Goal: Task Accomplishment & Management: Complete application form

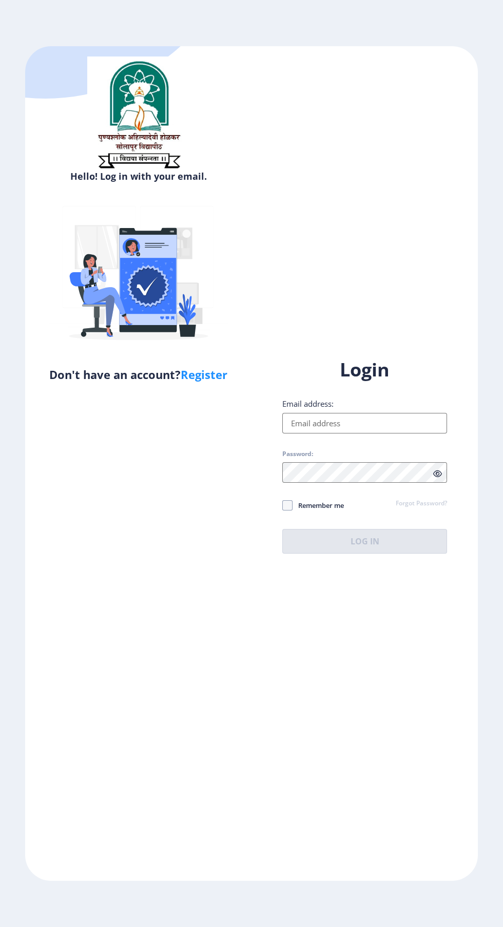
click at [377, 433] on input "Email address:" at bounding box center [364, 423] width 165 height 21
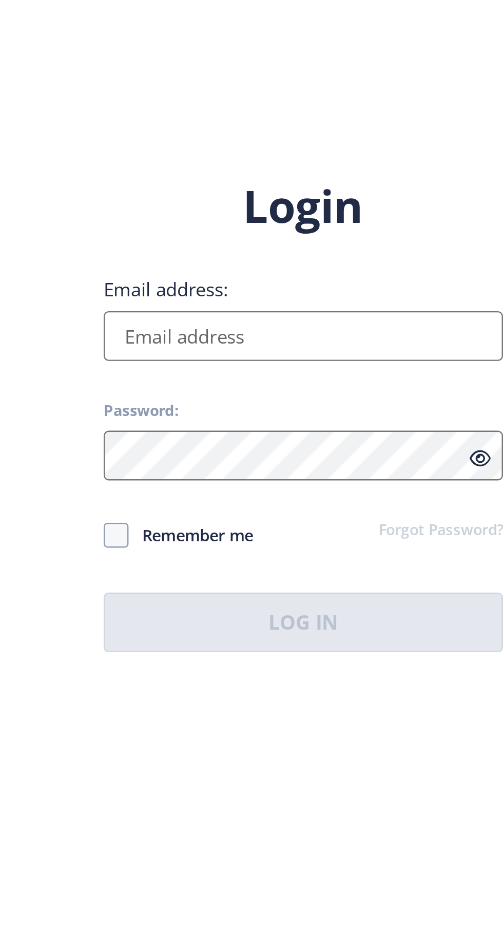
type input "[EMAIL_ADDRESS][DOMAIN_NAME]"
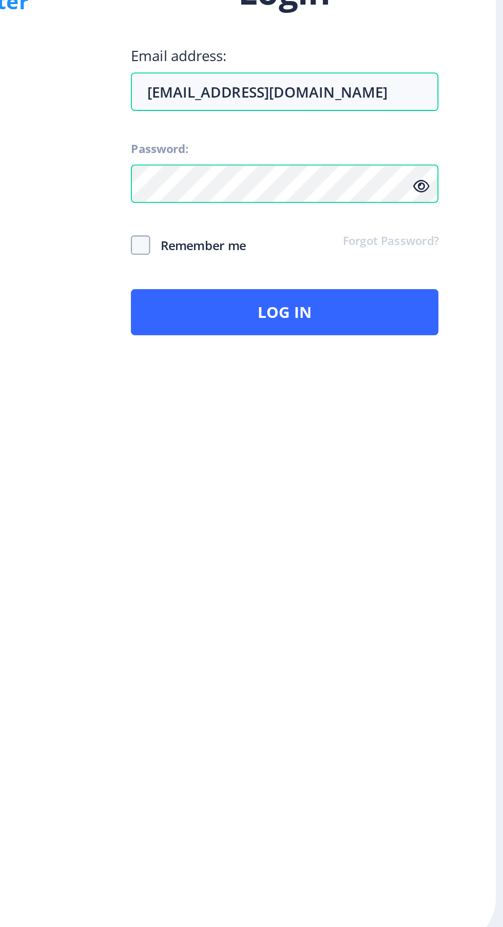
click at [284, 510] on span at bounding box center [287, 505] width 10 height 10
click at [283, 505] on input "Remember me" at bounding box center [282, 505] width 1 height 1
checkbox input "true"
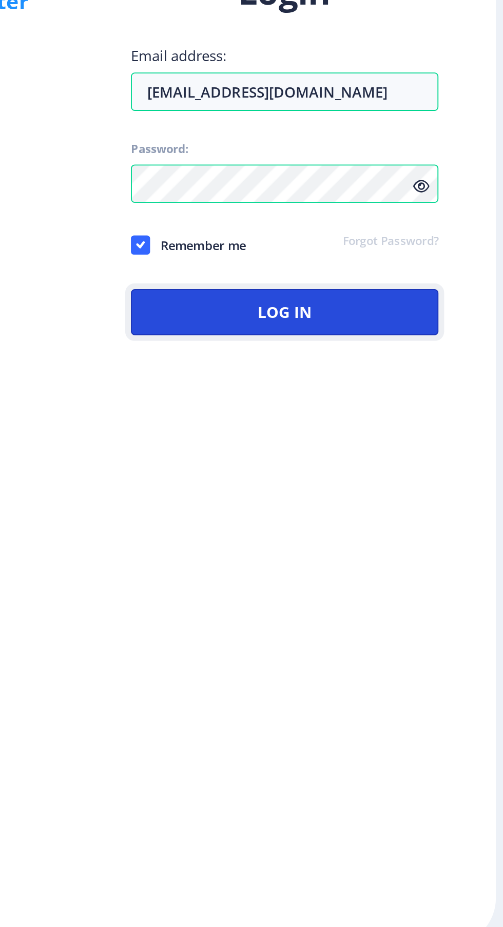
click at [406, 554] on button "Log In" at bounding box center [364, 541] width 165 height 25
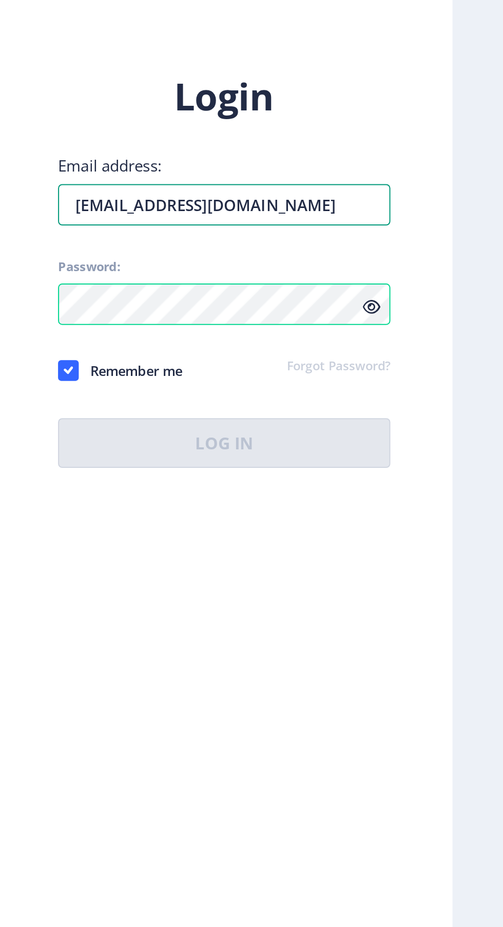
click at [414, 433] on input "[EMAIL_ADDRESS][DOMAIN_NAME]" at bounding box center [364, 423] width 165 height 21
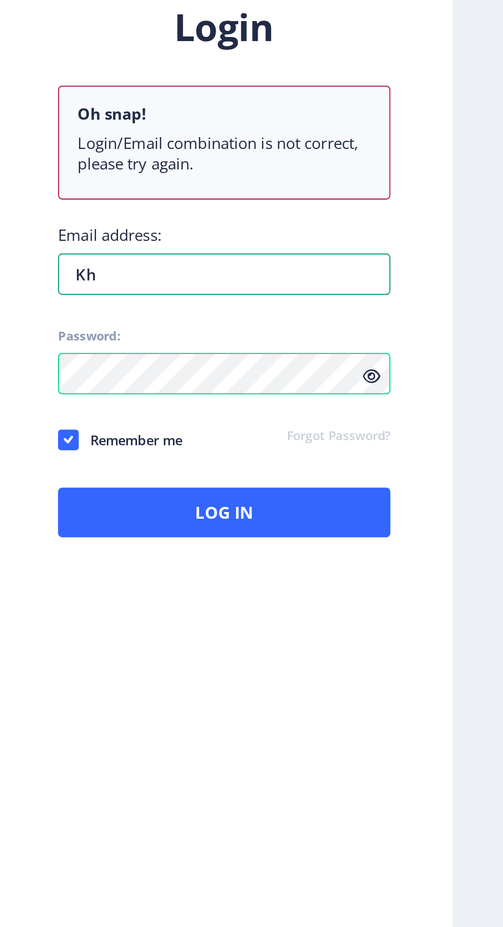
type input "K"
type input "Punes"
type input "पूनेसो"
type input "Punesol"
type input "पूनेसोलापुर"
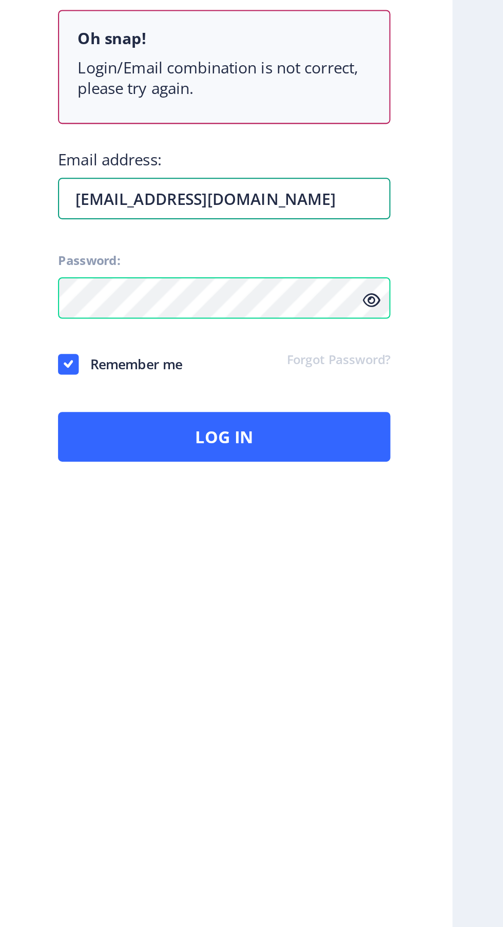
type input "[EMAIL_ADDRESS][DOMAIN_NAME]"
click at [442, 512] on icon at bounding box center [437, 508] width 9 height 8
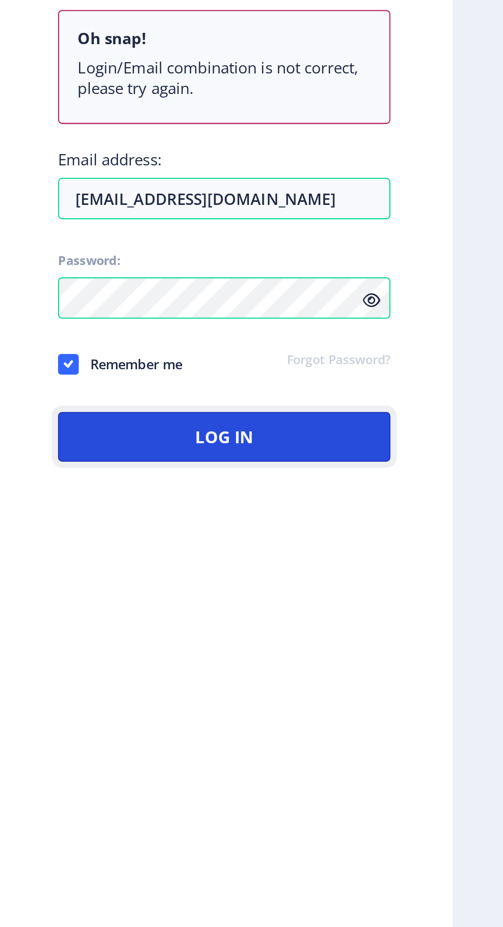
click at [419, 588] on button "Log In" at bounding box center [364, 575] width 165 height 25
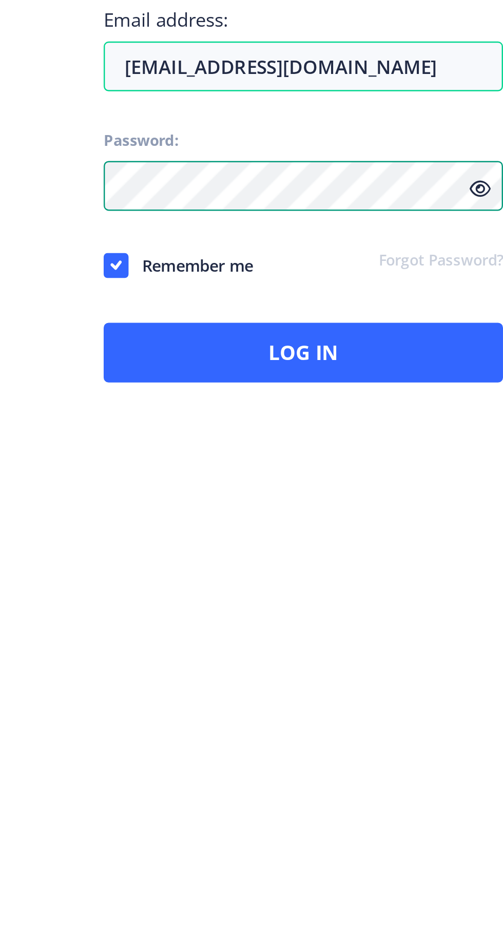
scroll to position [34, 0]
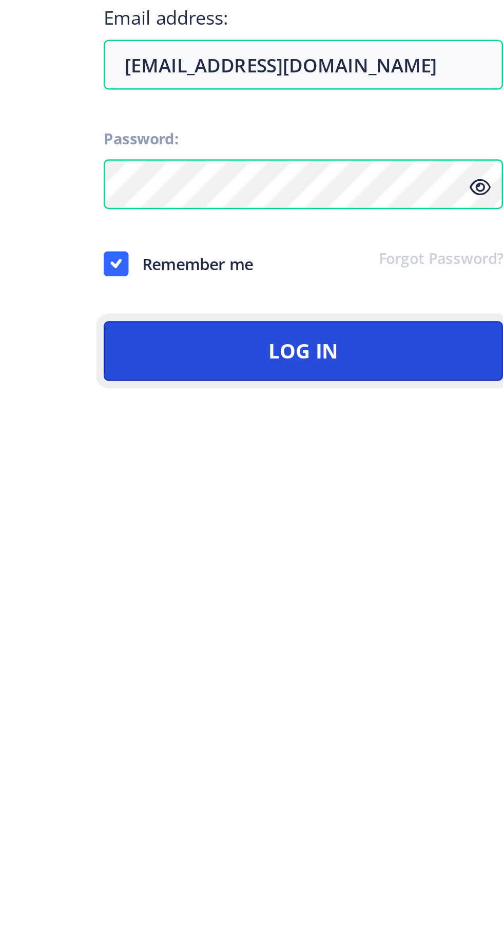
click at [379, 578] on button "Log In" at bounding box center [364, 575] width 165 height 25
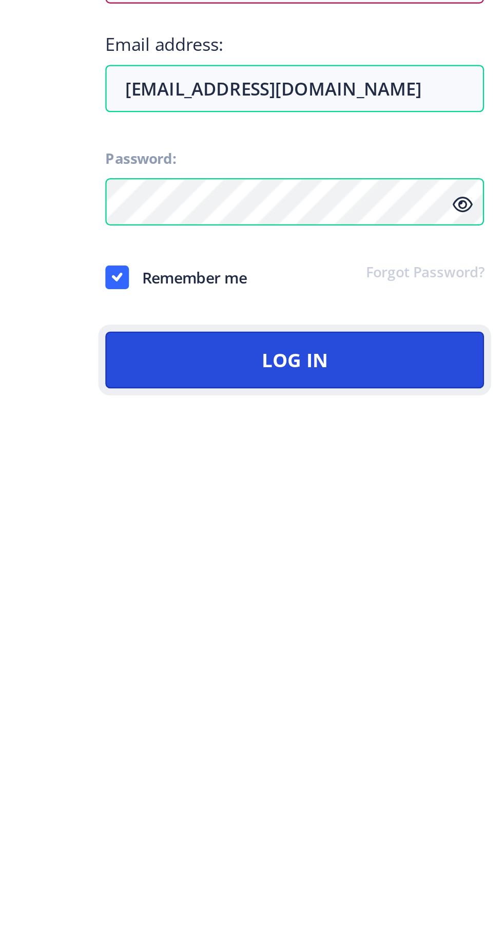
click at [363, 582] on button "Log In" at bounding box center [364, 575] width 165 height 25
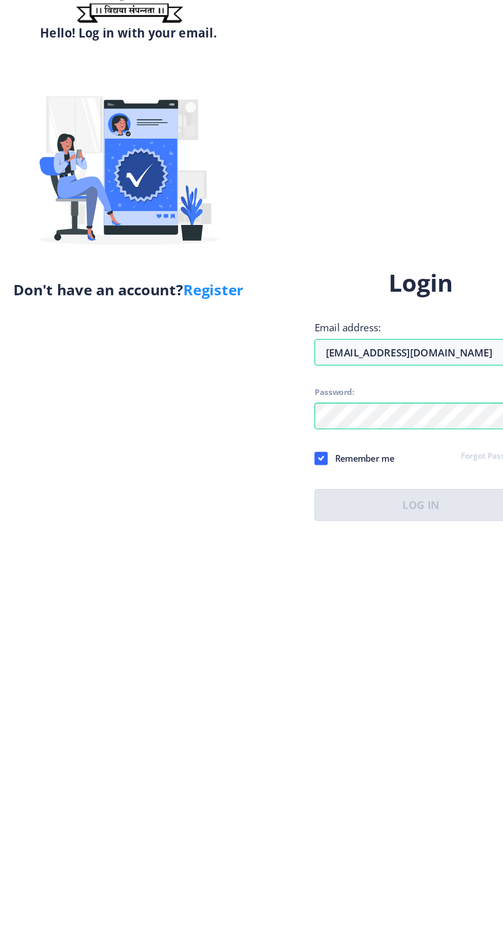
click at [219, 367] on link "Register" at bounding box center [204, 374] width 47 height 15
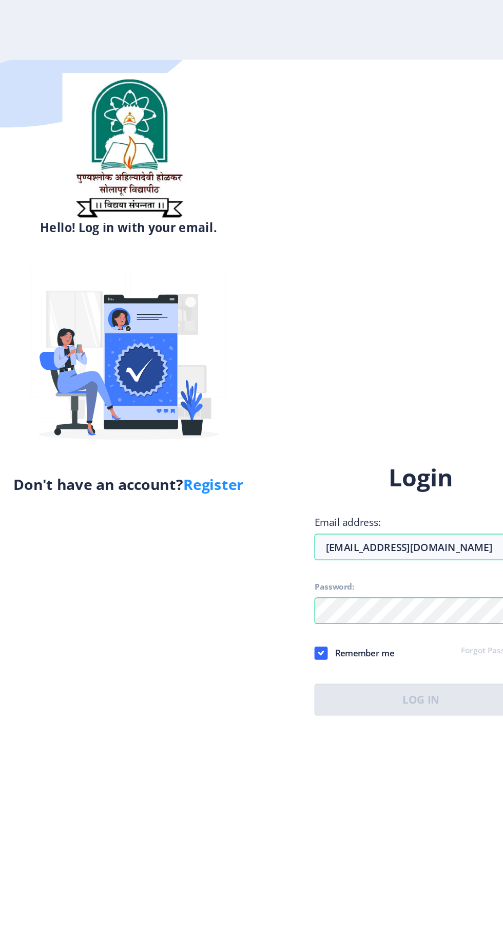
select select
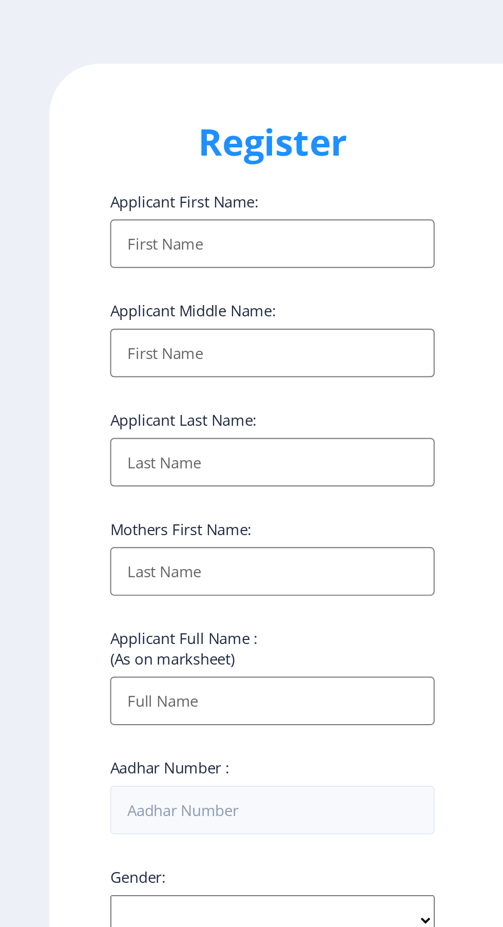
click at [168, 139] on input "Applicant First Name:" at bounding box center [138, 137] width 165 height 25
click at [167, 144] on input "Applicant First Name:" at bounding box center [138, 137] width 165 height 25
type input "Somnath"
type input "[PERSON_NAME]"
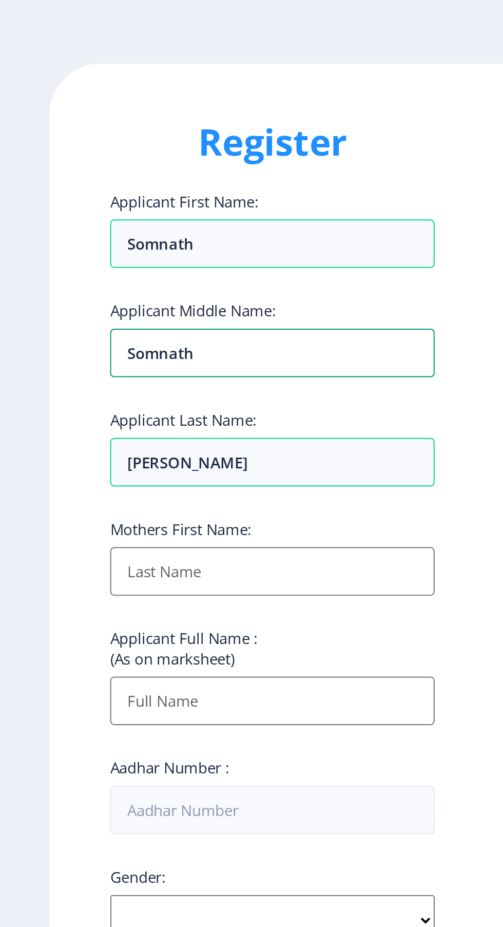
click at [183, 150] on input "Somnath" at bounding box center [138, 137] width 165 height 25
type input "S"
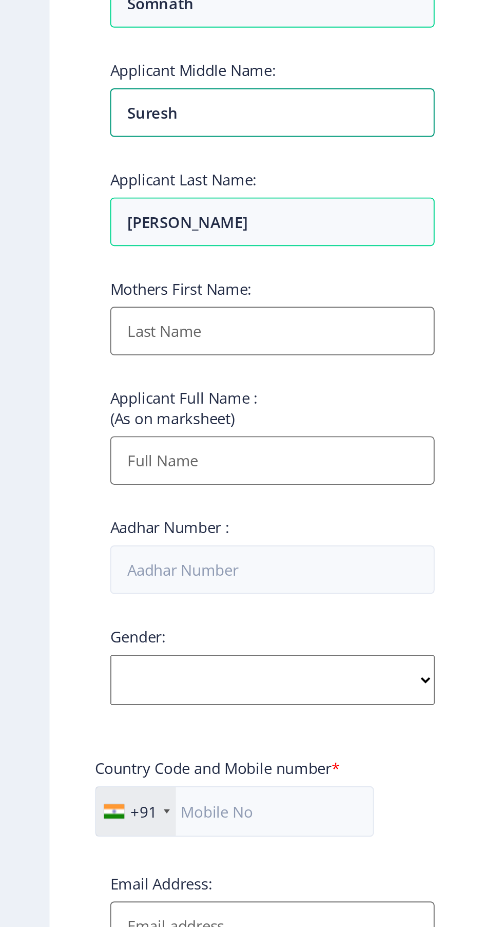
type input "Suresh"
click at [182, 310] on input "Applicant First Name:" at bounding box center [138, 304] width 165 height 25
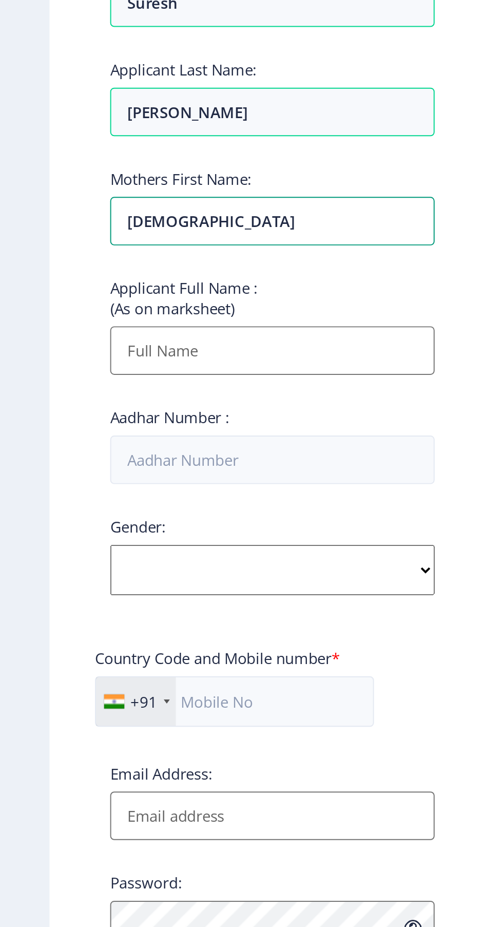
type input "[DEMOGRAPHIC_DATA]"
click at [177, 377] on input "Applicant First Name:" at bounding box center [138, 369] width 165 height 25
click at [164, 376] on input "Applicant First Name:" at bounding box center [138, 369] width 165 height 25
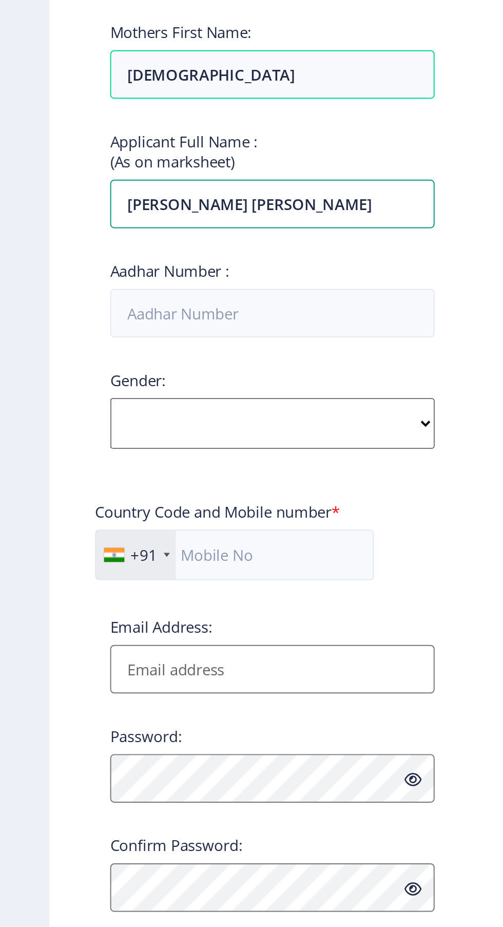
type input "[PERSON_NAME] [PERSON_NAME]"
click at [186, 433] on input "Aadhar Number :" at bounding box center [138, 425] width 165 height 25
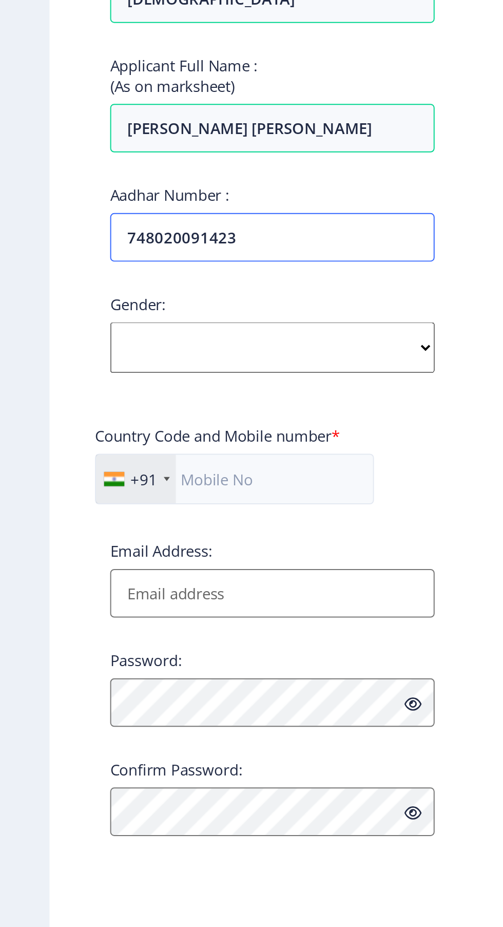
type input "748020091423"
click at [186, 481] on select "Select Gender [DEMOGRAPHIC_DATA] [DEMOGRAPHIC_DATA] Other" at bounding box center [138, 481] width 165 height 26
select select "[DEMOGRAPHIC_DATA]"
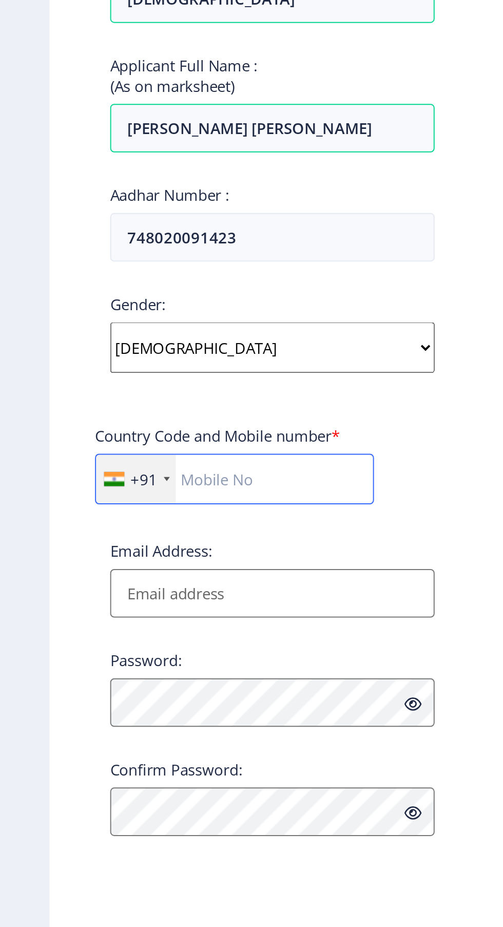
click at [154, 551] on input "text" at bounding box center [119, 548] width 142 height 26
type input "09011972496"
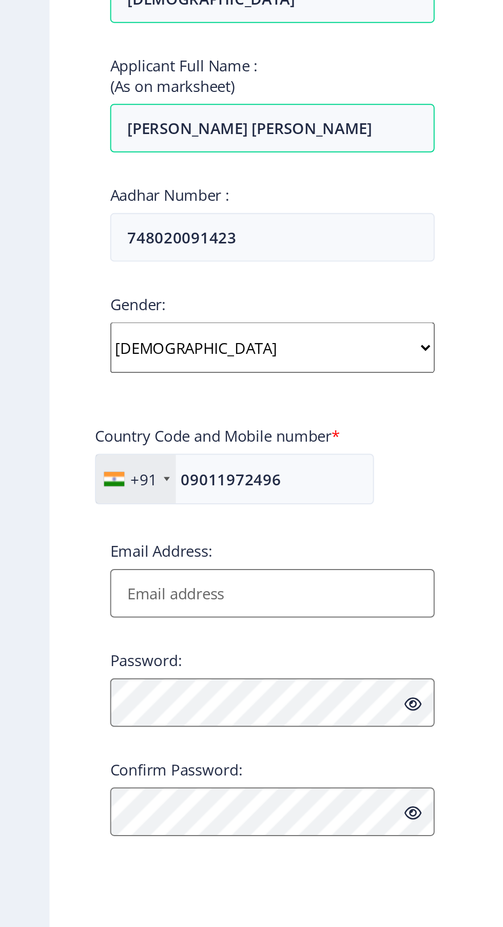
type input "[EMAIL_ADDRESS][DOMAIN_NAME]"
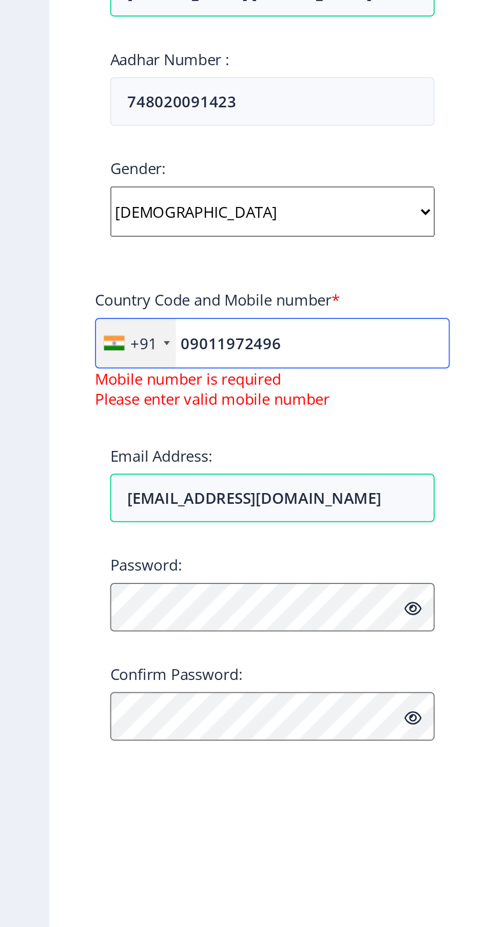
click at [92, 550] on input "09011972496" at bounding box center [138, 548] width 180 height 26
click at [98, 551] on input "09011972496" at bounding box center [138, 548] width 180 height 26
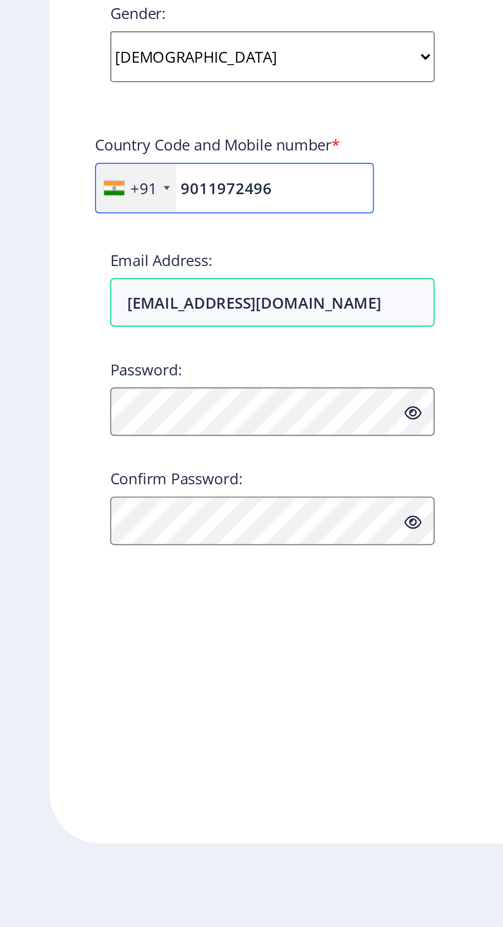
type input "9011972496"
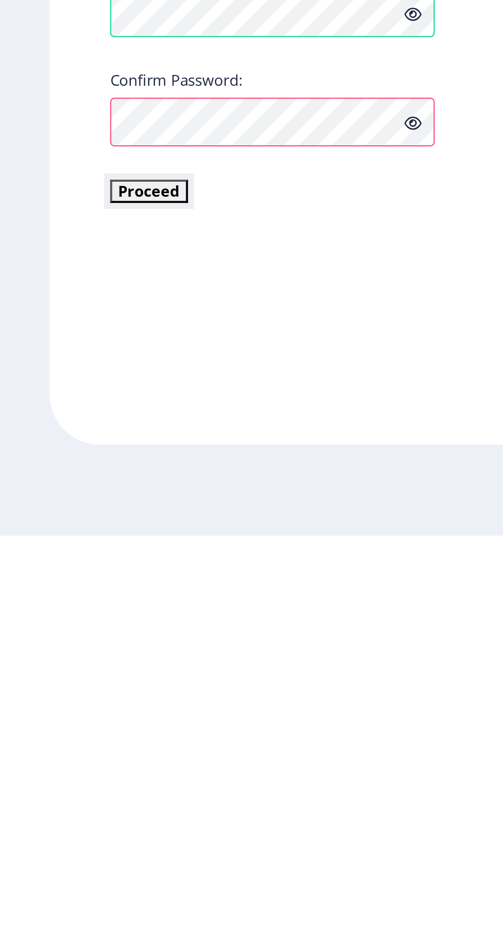
click at [90, 758] on button "Proceed" at bounding box center [76, 752] width 40 height 12
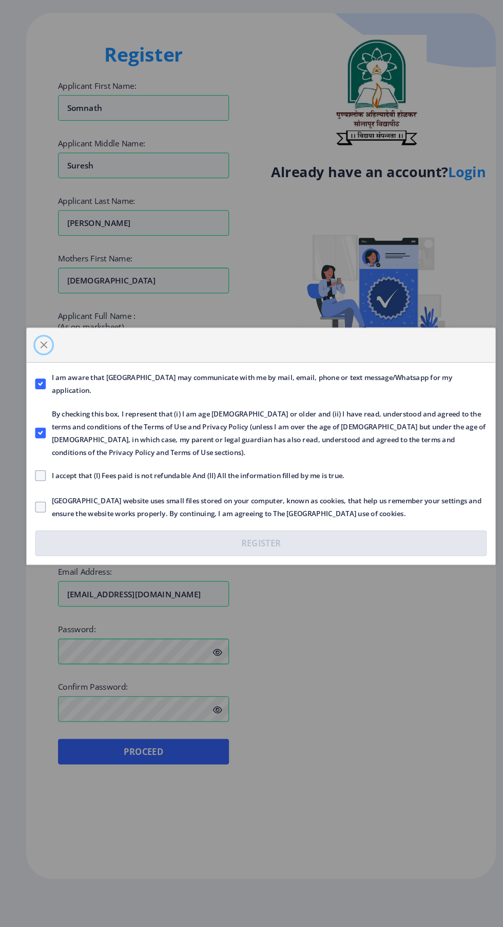
click at [45, 359] on button "button" at bounding box center [42, 366] width 16 height 16
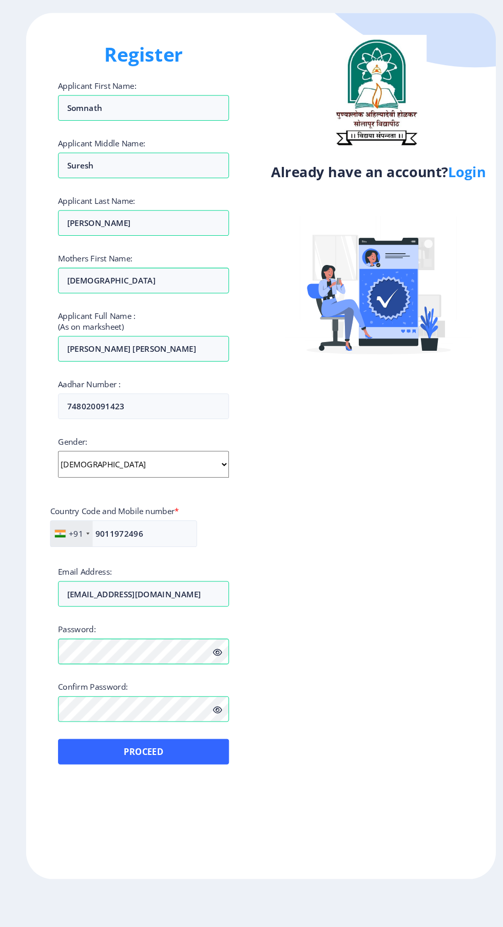
click at [210, 721] on icon at bounding box center [209, 718] width 9 height 8
click at [184, 764] on button "Proceed" at bounding box center [138, 758] width 165 height 25
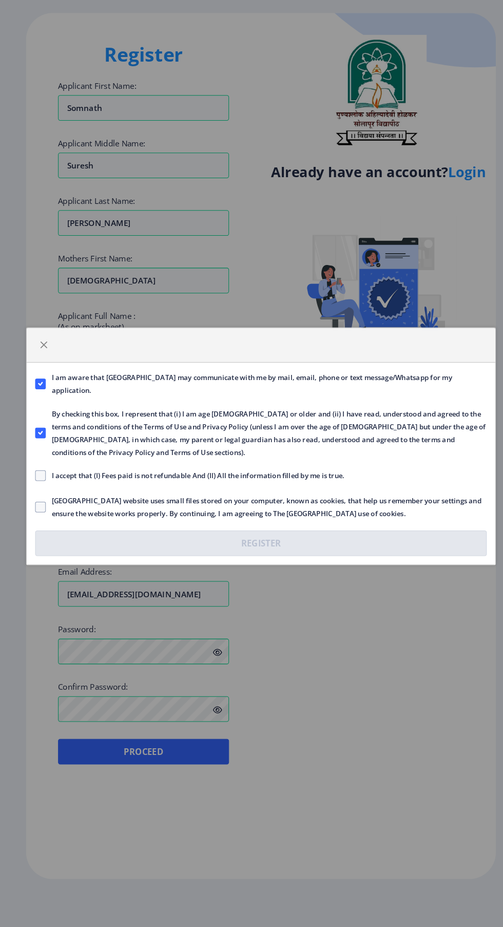
click at [39, 492] on span at bounding box center [39, 492] width 10 height 10
click at [34, 492] on input "I accept that (I) Fees paid is not refundable And (II) All the information fill…" at bounding box center [34, 491] width 1 height 1
checkbox input "true"
click at [39, 522] on span at bounding box center [39, 522] width 10 height 10
click at [34, 522] on input "[GEOGRAPHIC_DATA] website uses small files stored on your computer, known as co…" at bounding box center [34, 522] width 1 height 1
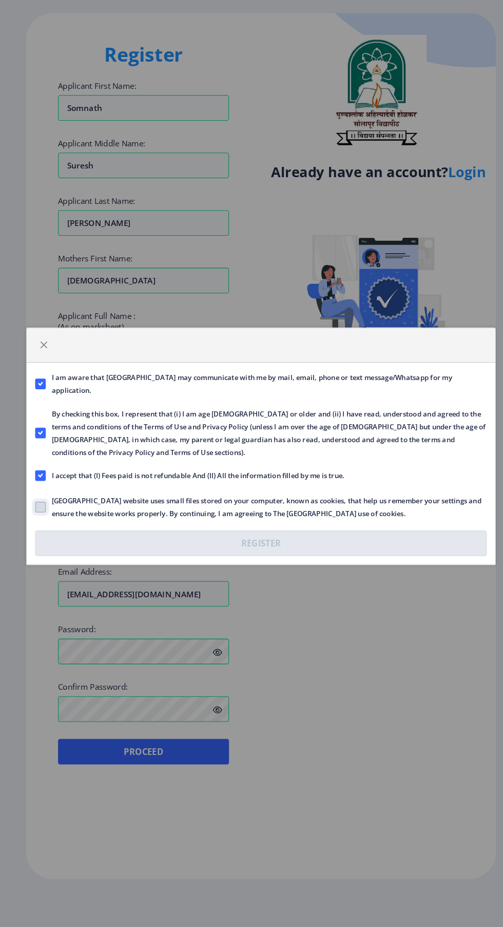
checkbox input "true"
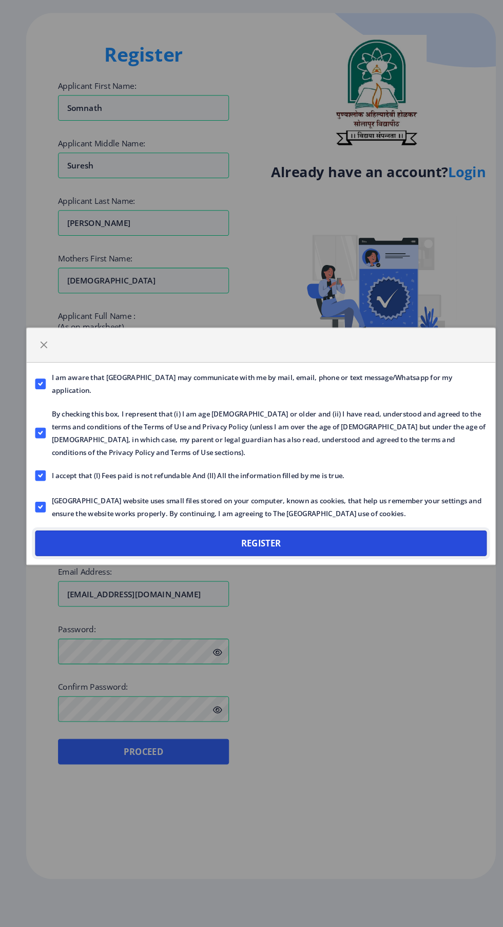
click at [356, 550] on button "Register" at bounding box center [252, 557] width 436 height 25
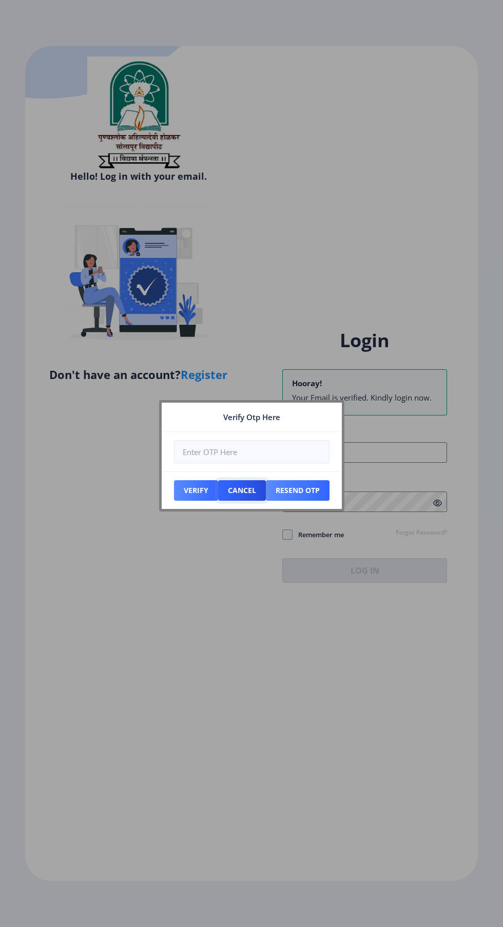
click at [218, 487] on button "Cancel" at bounding box center [196, 490] width 44 height 21
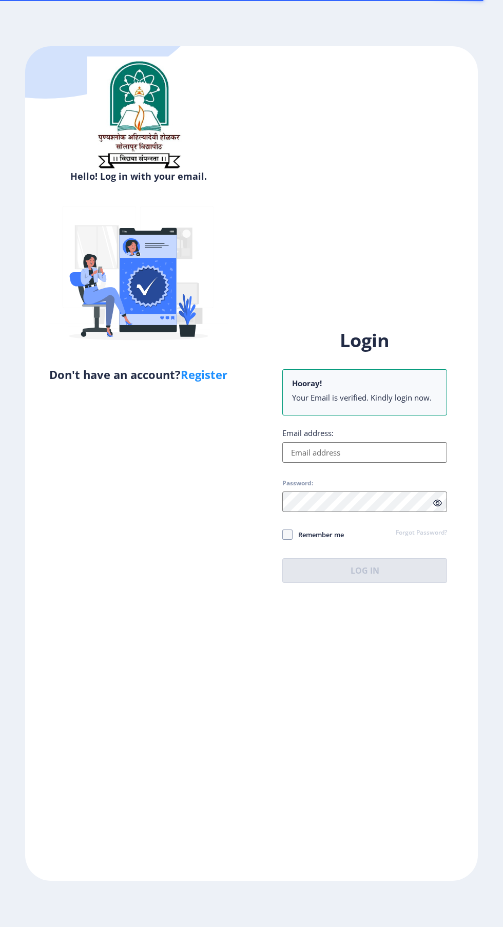
select select
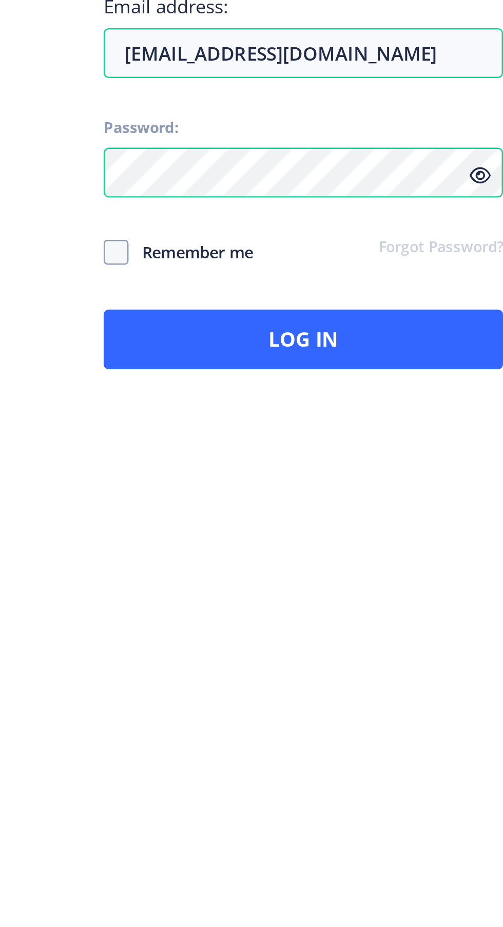
click at [290, 510] on span at bounding box center [287, 505] width 10 height 10
click at [283, 505] on input "Remember me" at bounding box center [282, 505] width 1 height 1
checkbox input "true"
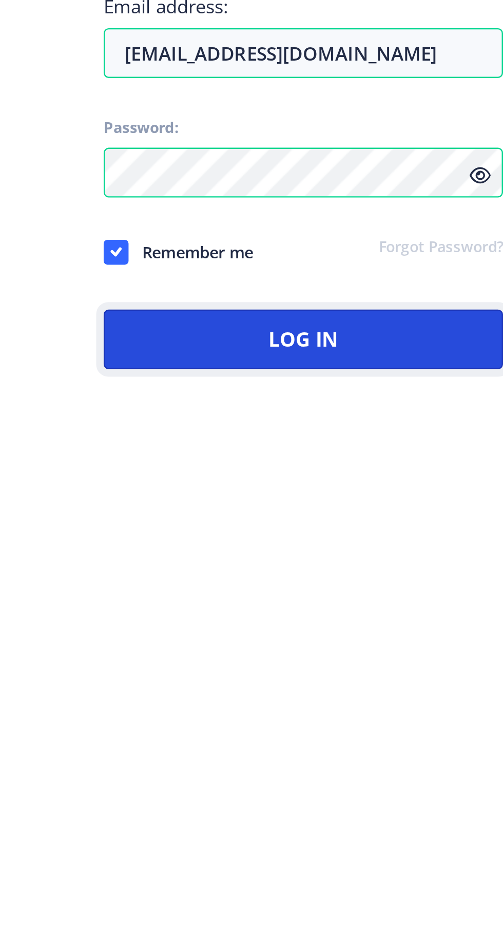
click at [389, 554] on button "Log In" at bounding box center [364, 541] width 165 height 25
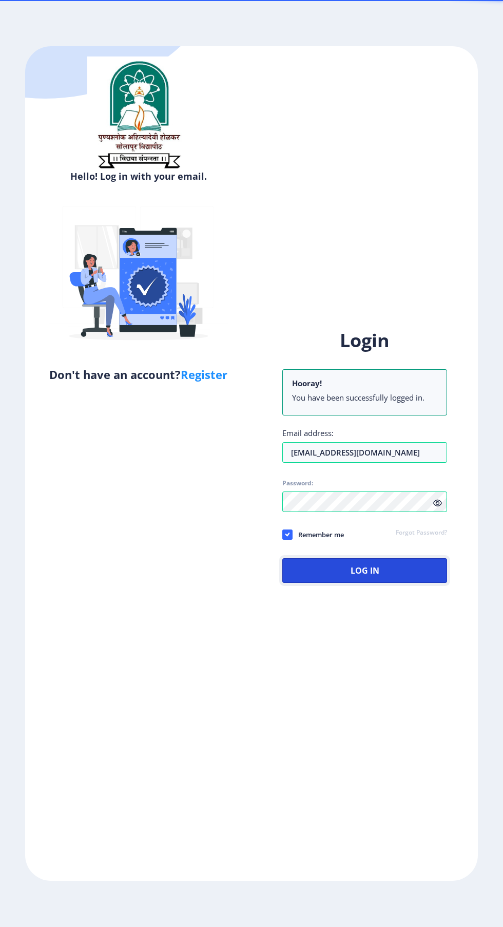
click at [406, 583] on button "Log In" at bounding box center [364, 570] width 165 height 25
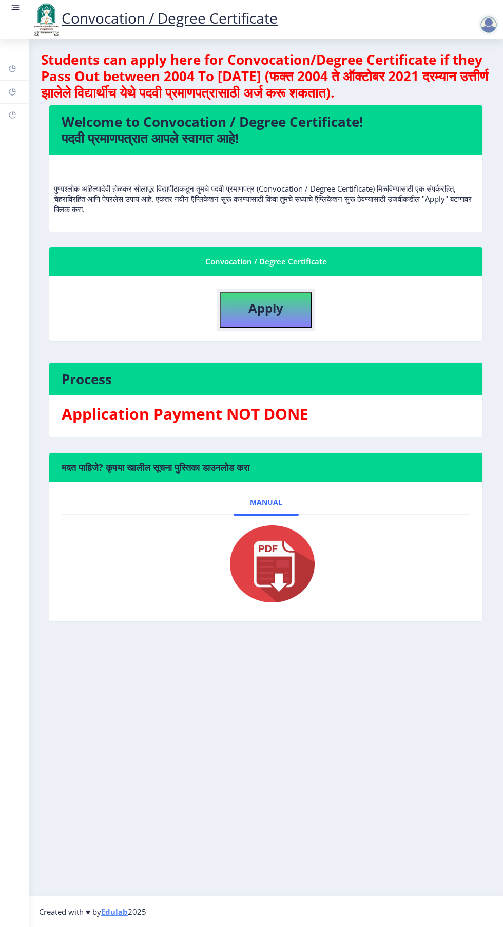
click at [260, 314] on b "Apply" at bounding box center [266, 307] width 35 height 17
select select
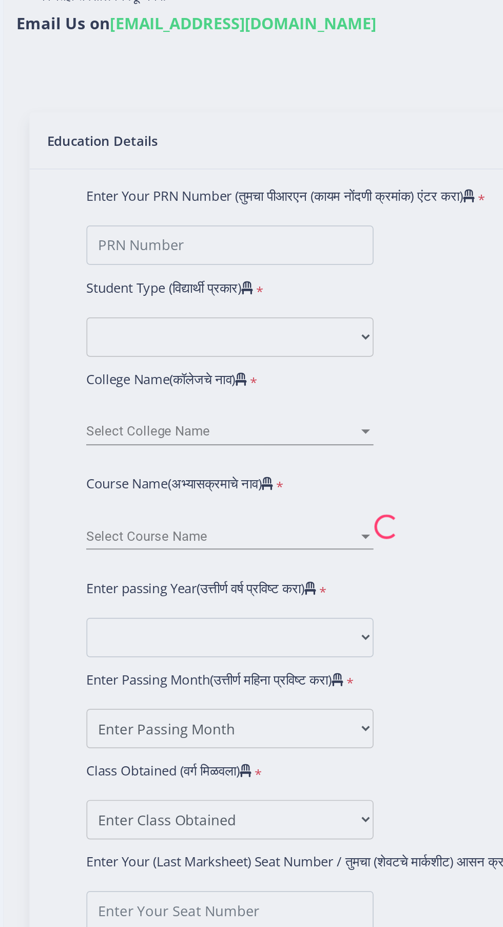
type input "[PERSON_NAME] [PERSON_NAME]"
type input "[DEMOGRAPHIC_DATA]"
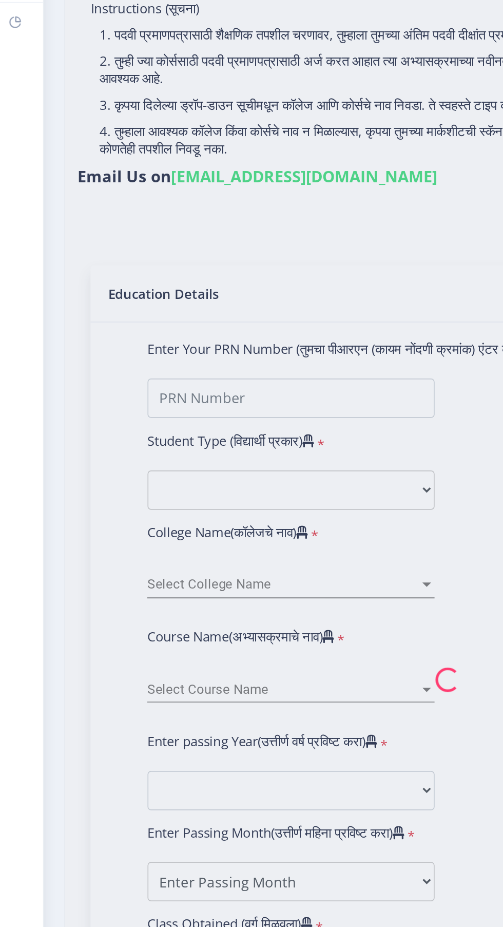
type input "2012032500181534"
select select "Regular"
select select "2015"
select select "May"
select select "SECOND CLASS"
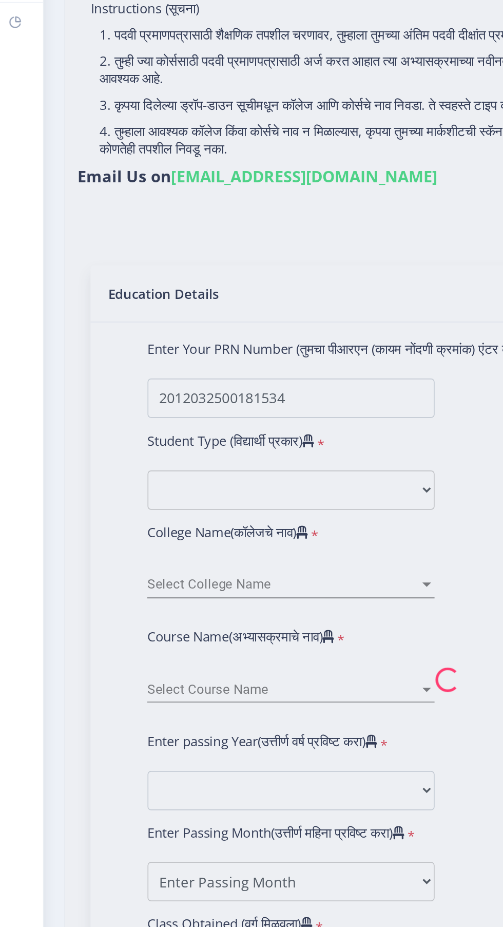
type input "349966"
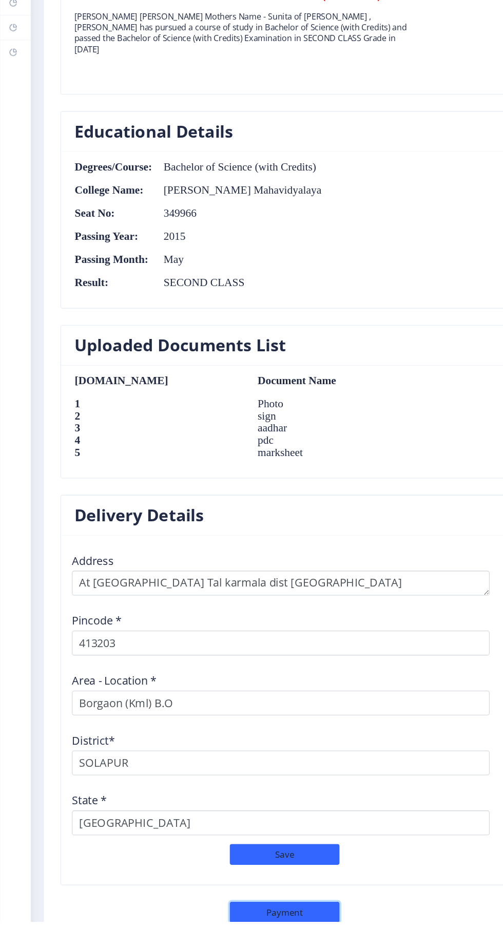
click at [284, 919] on button "Payment" at bounding box center [266, 919] width 103 height 20
select select "sealed"
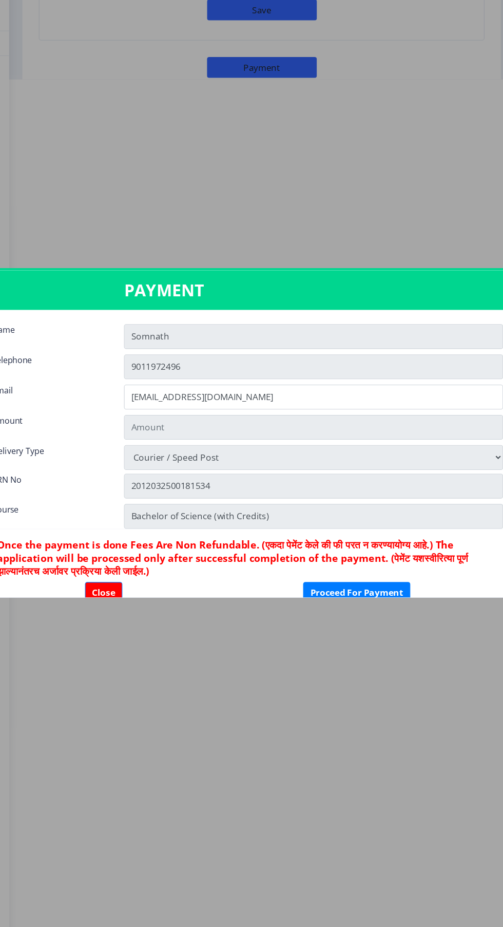
type input "1885"
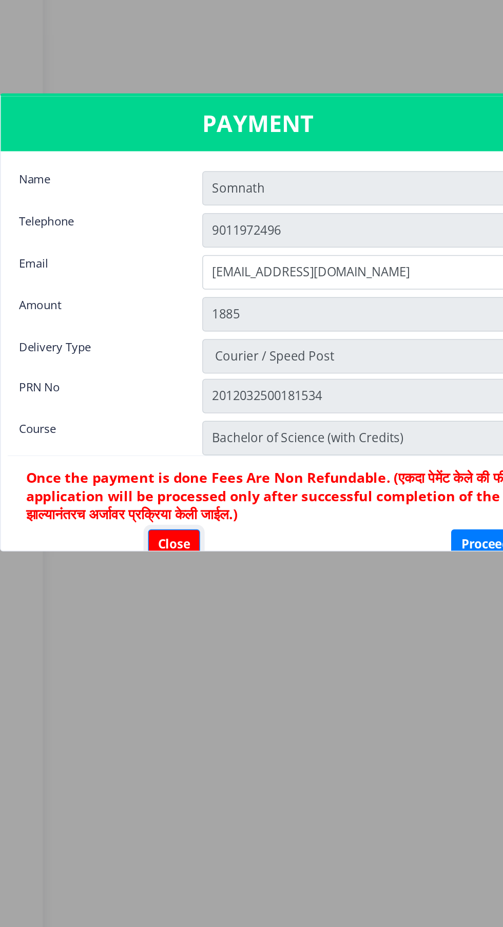
click at [109, 601] on button "Close" at bounding box center [117, 605] width 35 height 20
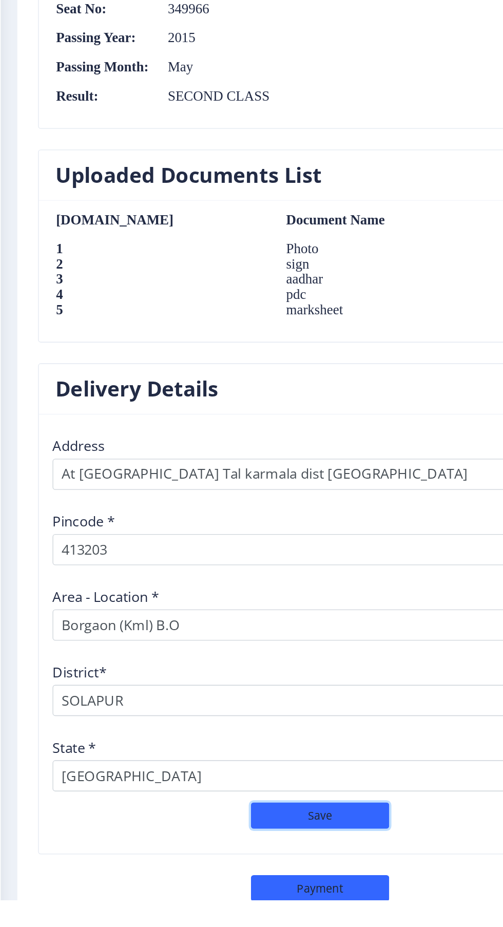
click at [284, 865] on button "Save" at bounding box center [266, 865] width 103 height 20
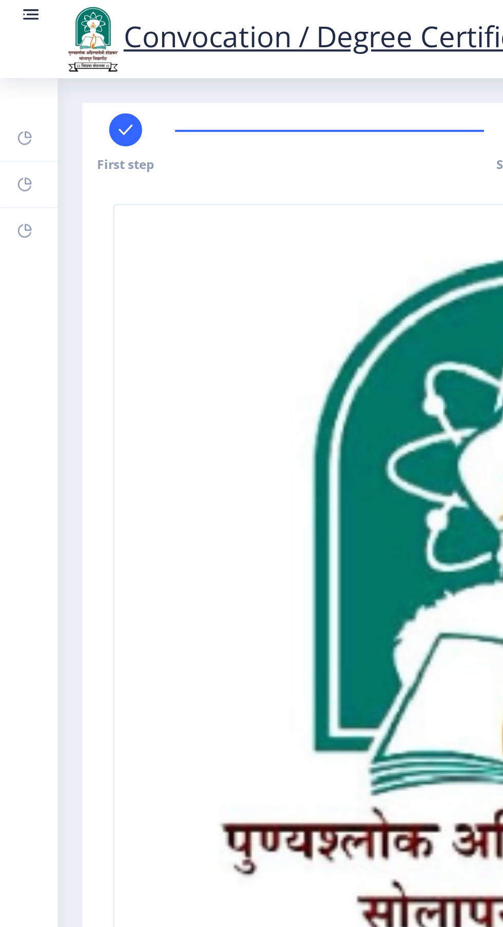
click at [12, 7] on circle at bounding box center [12, 7] width 1 height 1
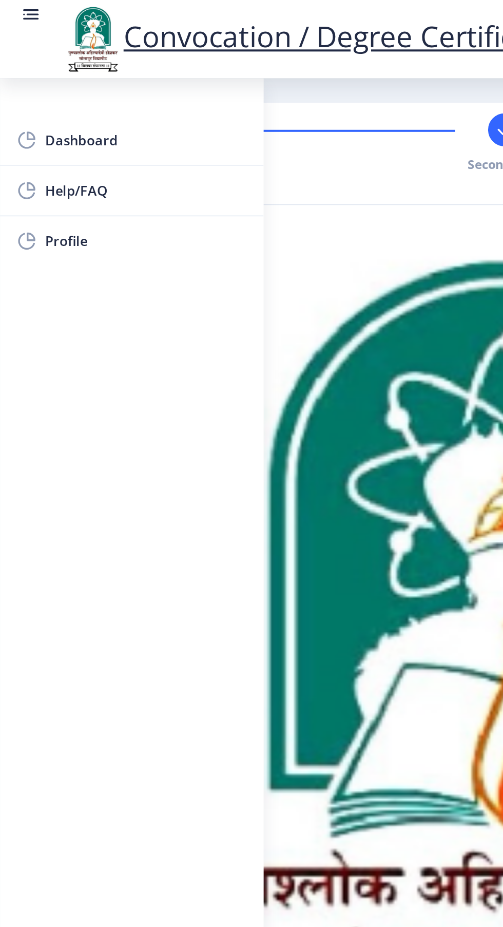
click at [37, 67] on span "Dashboard" at bounding box center [73, 70] width 101 height 12
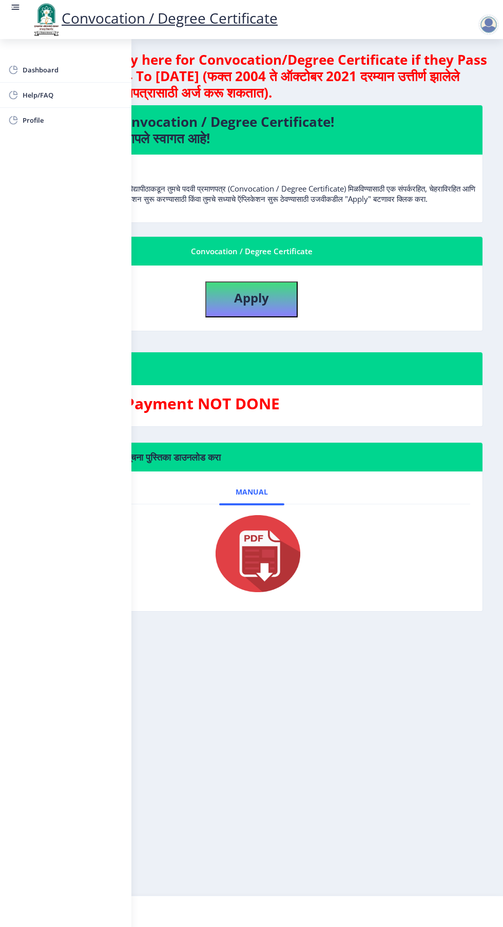
click at [15, 16] on link at bounding box center [15, 19] width 10 height 35
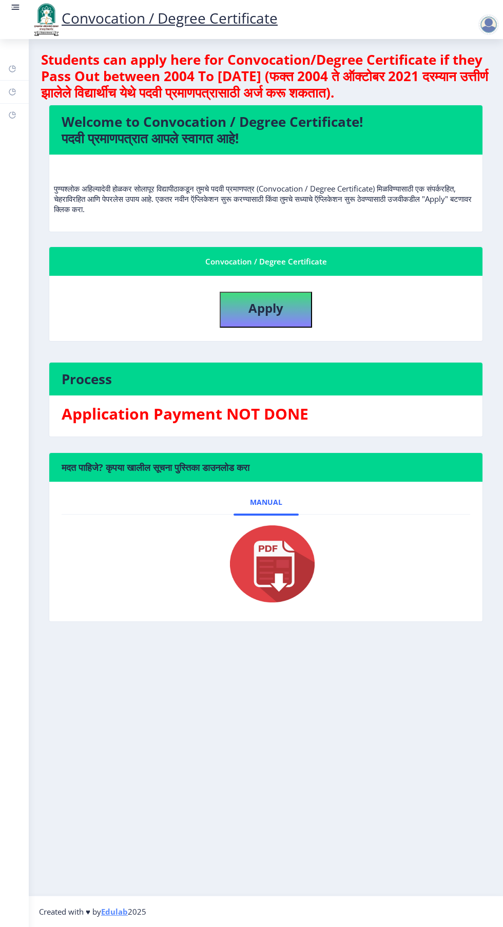
click at [267, 572] on img at bounding box center [266, 564] width 103 height 82
click at [281, 574] on img at bounding box center [266, 564] width 103 height 82
